Goal: Information Seeking & Learning: Find specific fact

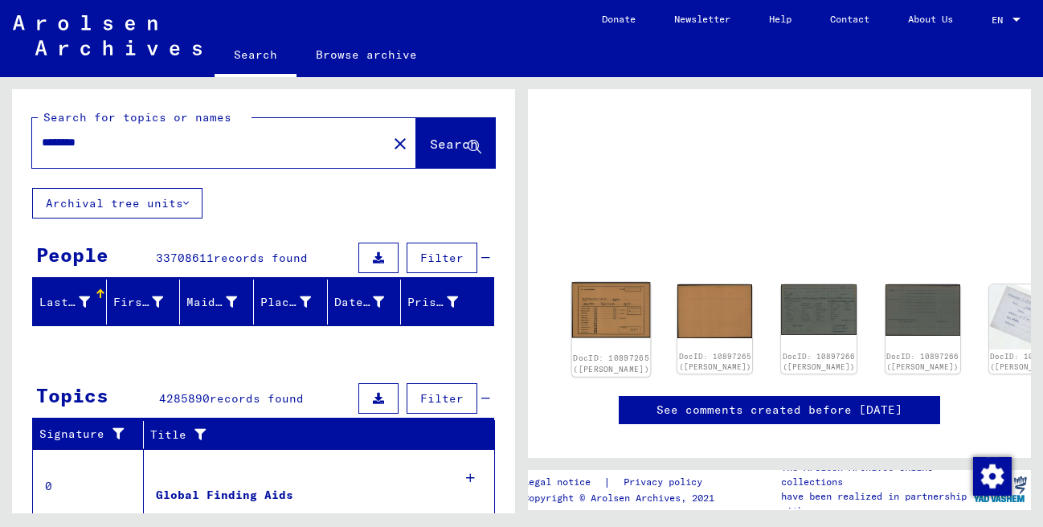
click at [592, 310] on img at bounding box center [611, 310] width 79 height 56
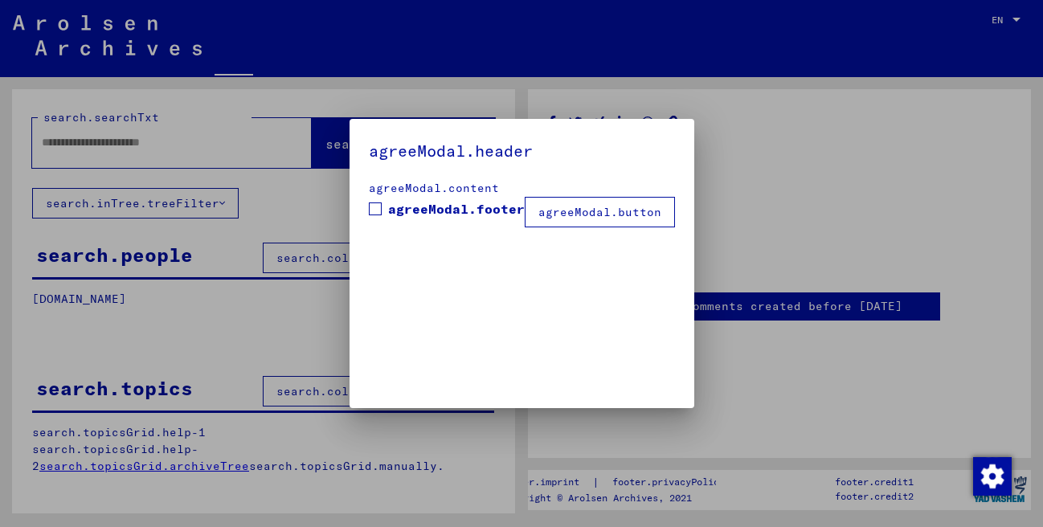
type input "********"
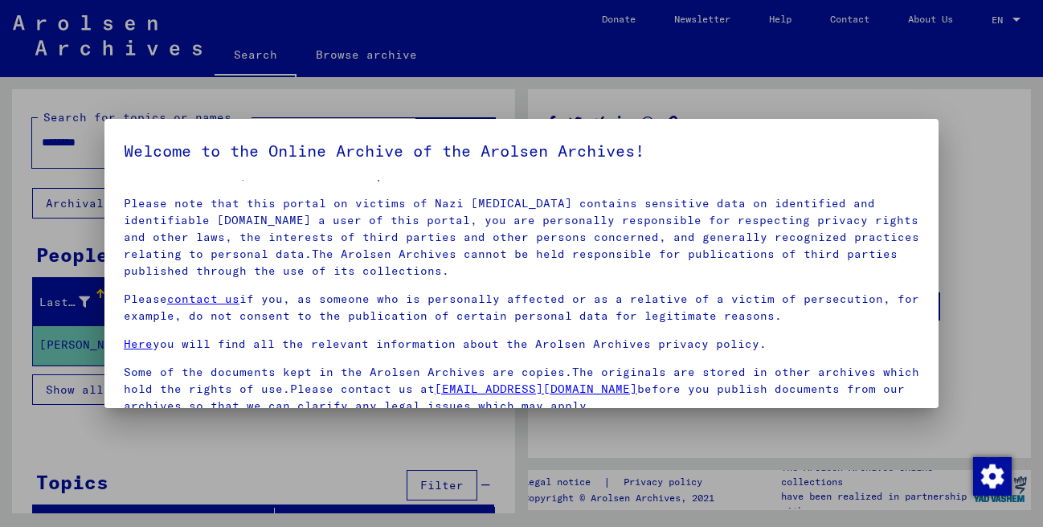
scroll to position [133, 0]
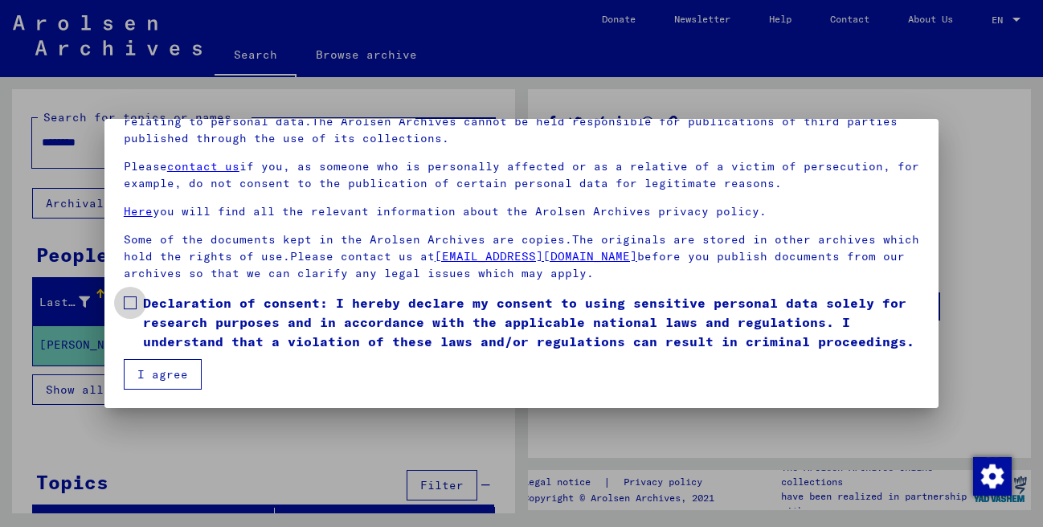
click at [132, 308] on span at bounding box center [130, 302] width 13 height 13
click at [162, 372] on button "I agree" at bounding box center [163, 374] width 78 height 31
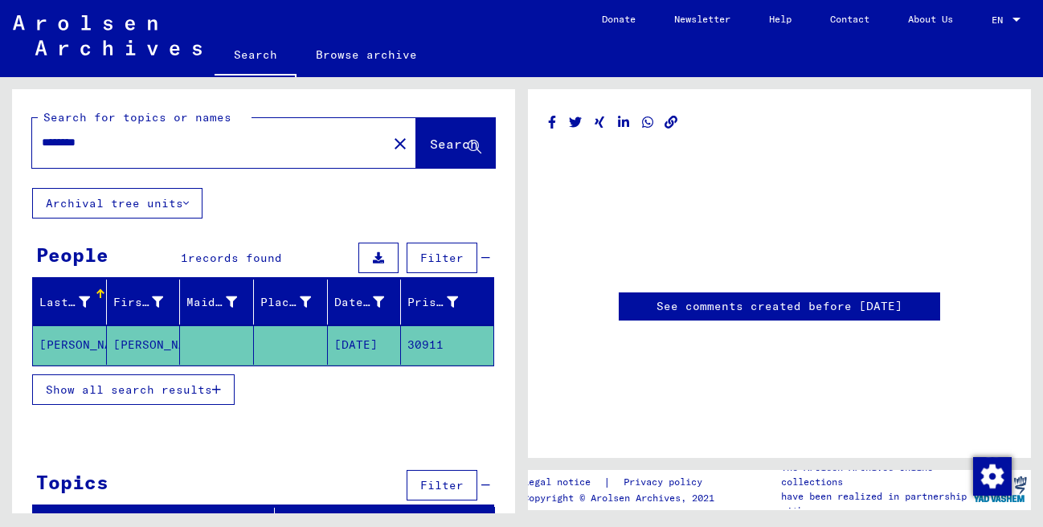
click at [762, 306] on link "See comments created before [DATE]" at bounding box center [779, 306] width 246 height 17
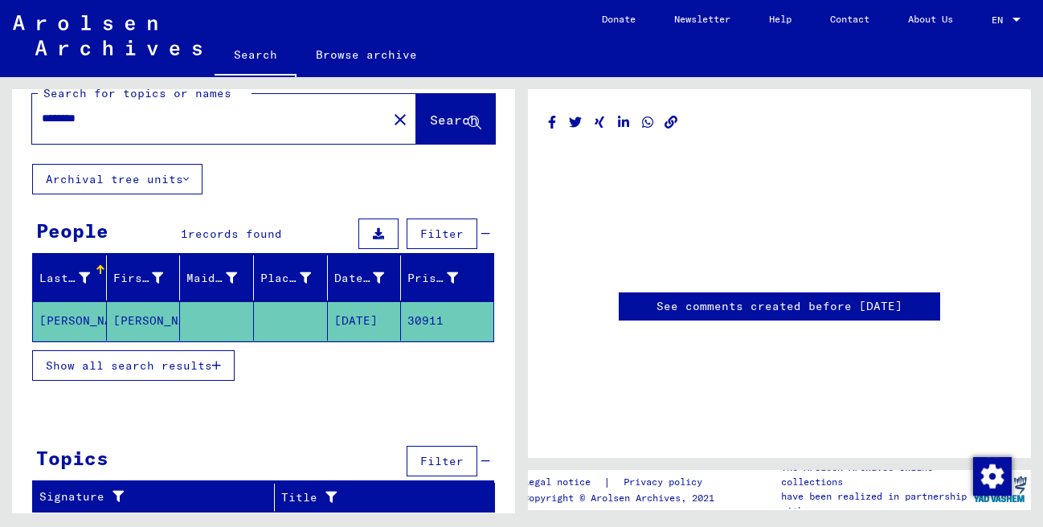
scroll to position [0, 0]
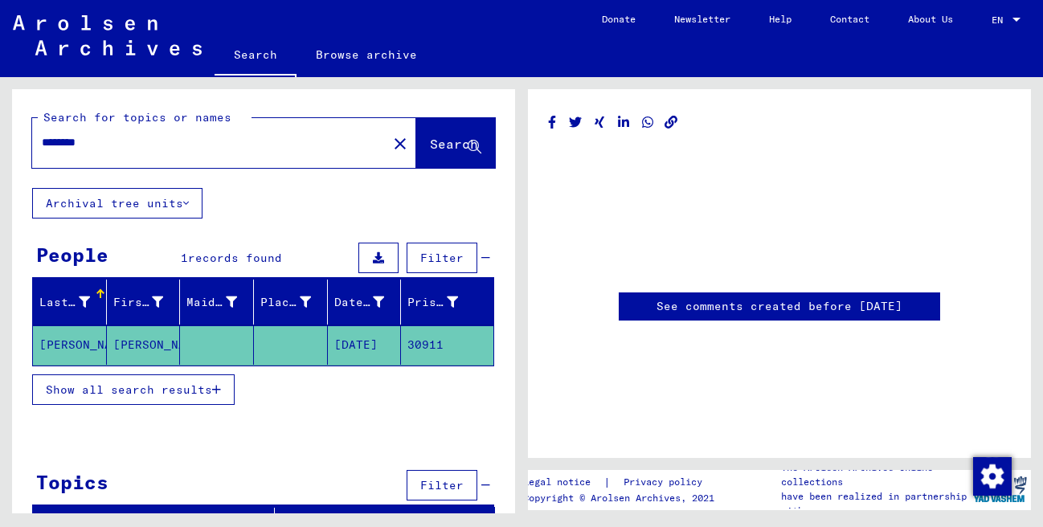
click at [147, 391] on span "Show all search results" at bounding box center [129, 389] width 166 height 14
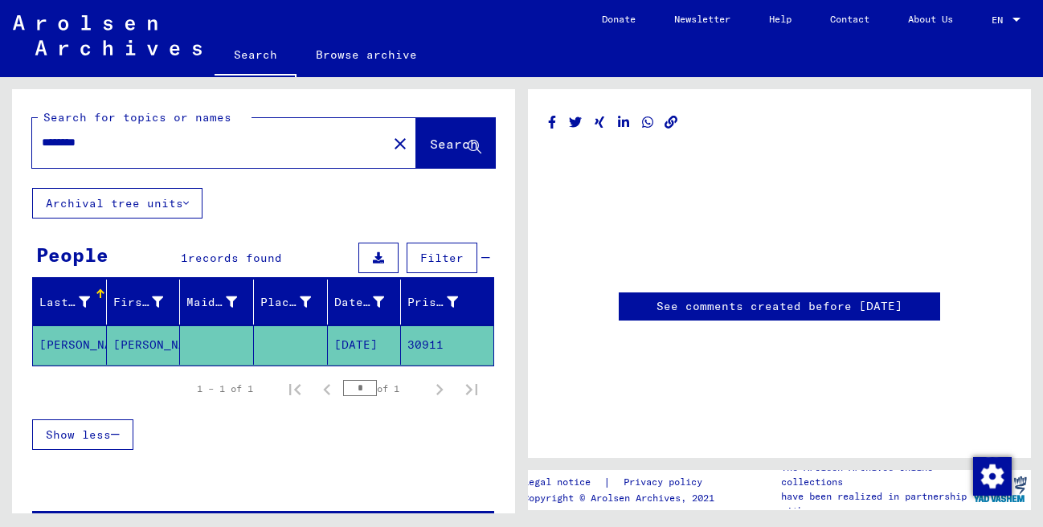
click at [373, 341] on mat-cell "[DATE]" at bounding box center [365, 344] width 74 height 39
